Goal: Transaction & Acquisition: Purchase product/service

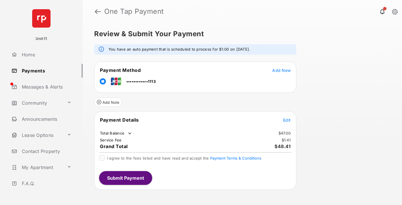
click at [287, 120] on span "Edit" at bounding box center [286, 120] width 7 height 5
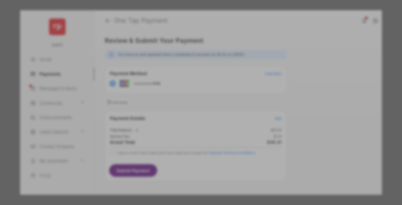
click at [191, 111] on div "Other Amount" at bounding box center [190, 116] width 93 height 10
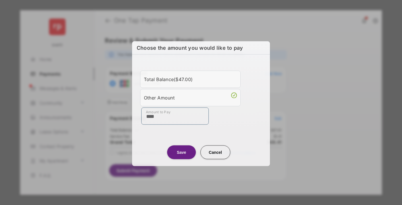
type input "****"
click at [182, 151] on button "Save" at bounding box center [181, 152] width 29 height 14
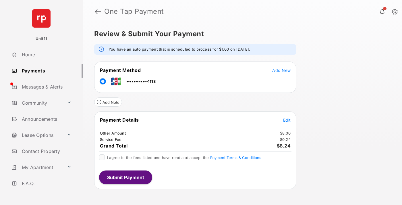
click at [125, 177] on button "Submit Payment" at bounding box center [125, 177] width 53 height 14
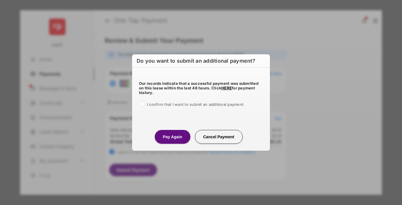
click at [172, 137] on button "Pay Again" at bounding box center [172, 137] width 35 height 14
